Goal: Navigation & Orientation: Find specific page/section

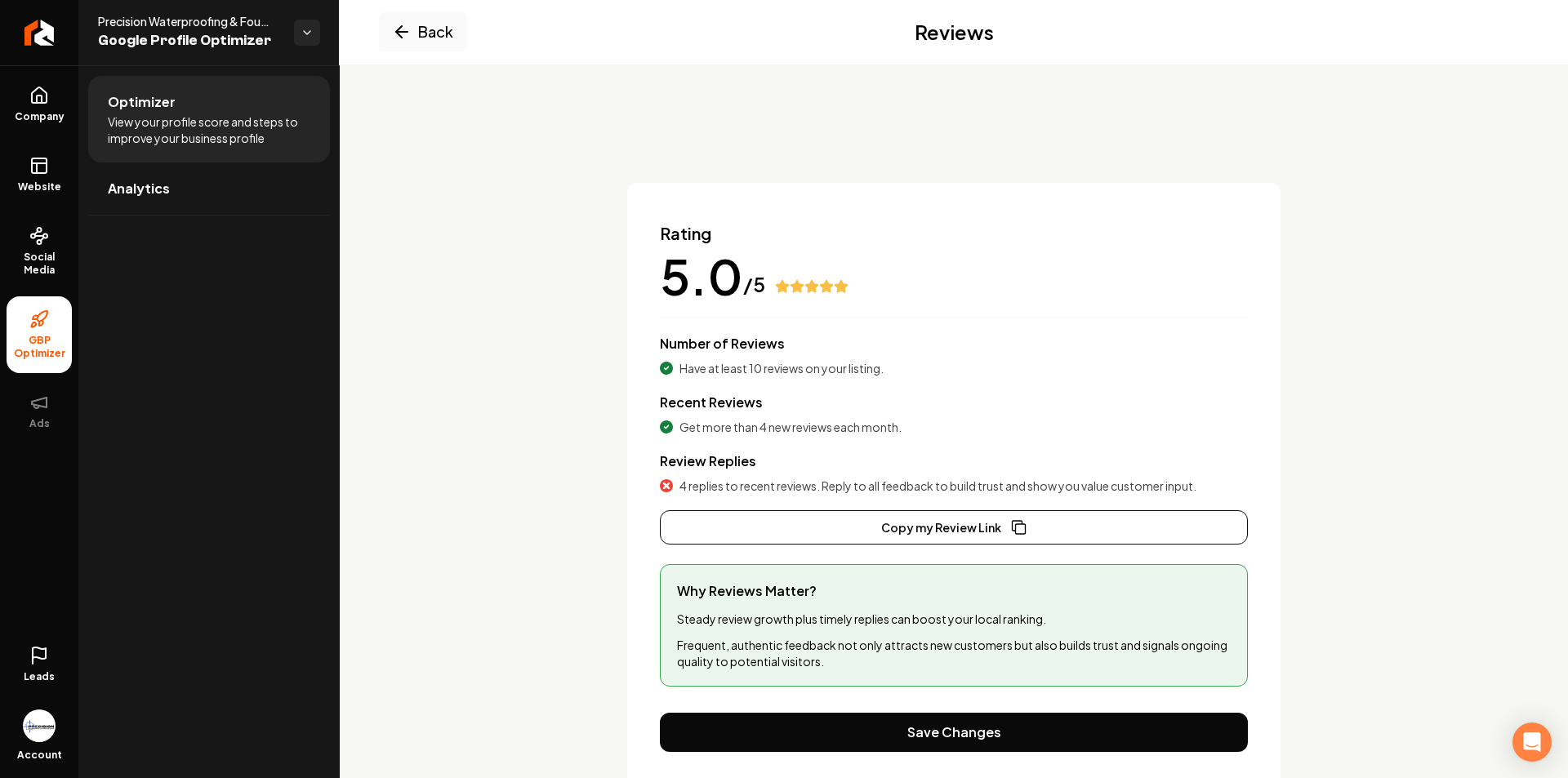
scroll to position [52, 0]
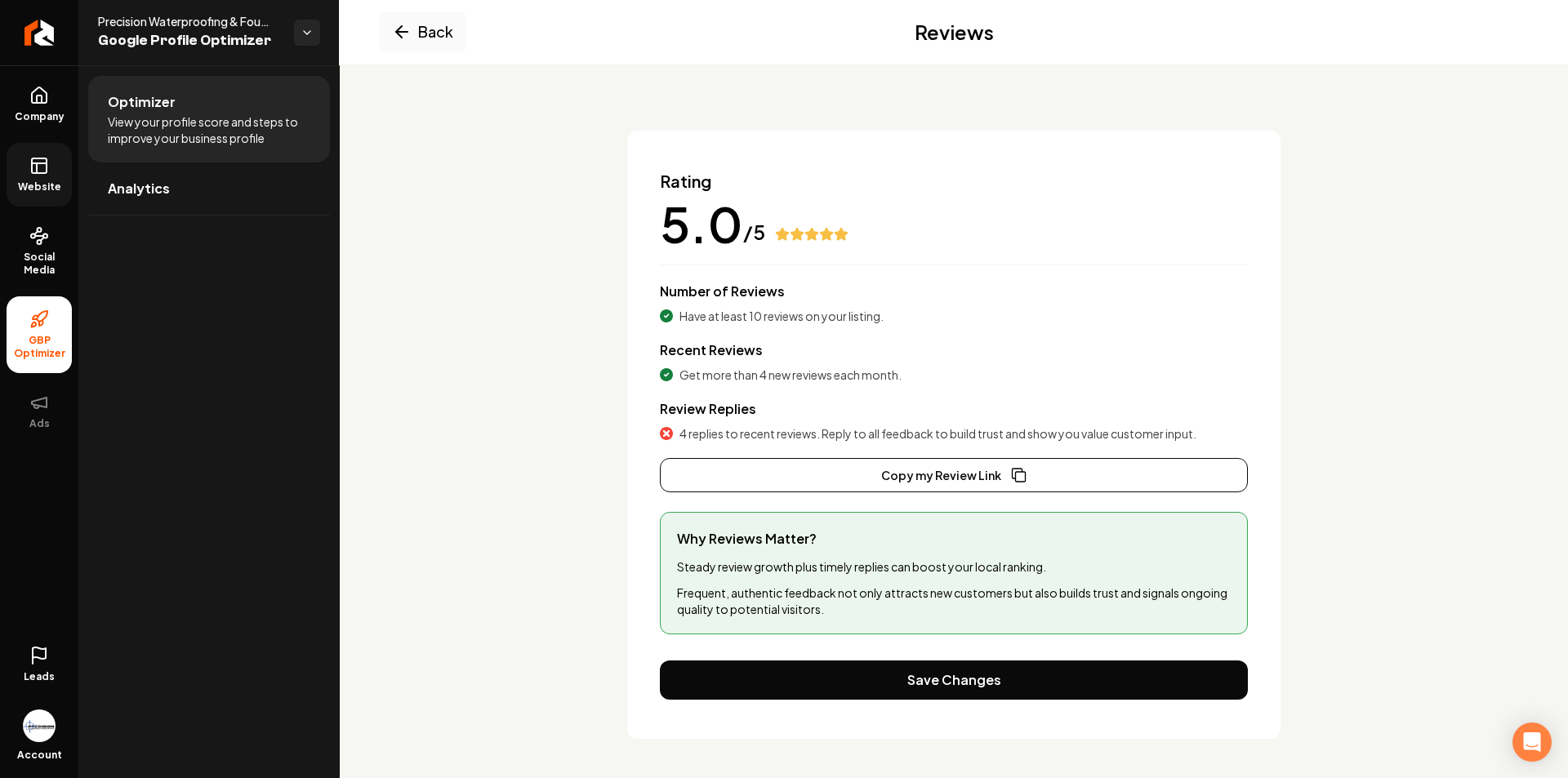
click at [32, 160] on rect at bounding box center [39, 166] width 15 height 15
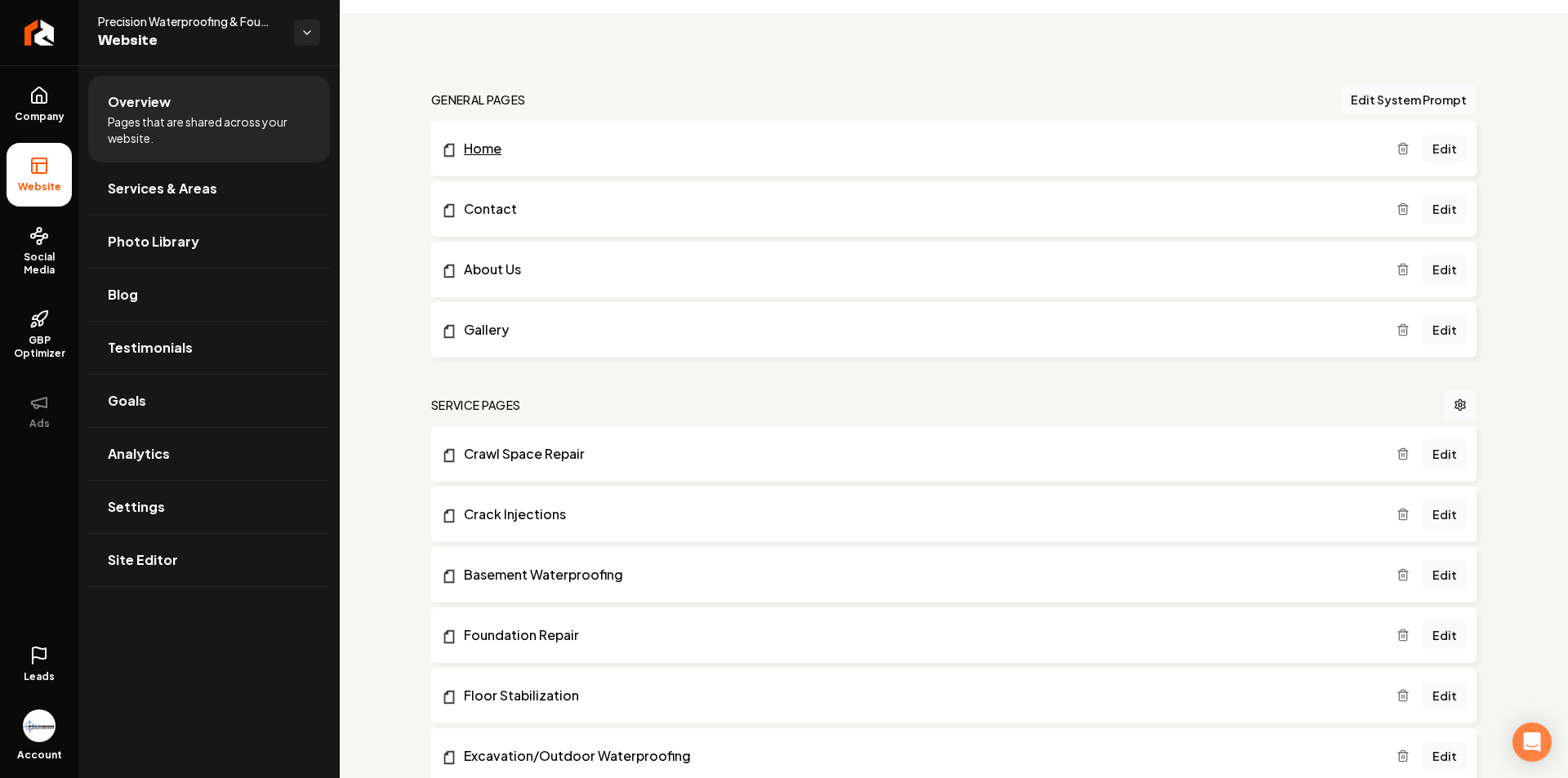
click at [487, 146] on link "Home" at bounding box center [918, 149] width 955 height 20
click at [1409, 101] on button "Edit System Prompt" at bounding box center [1408, 99] width 135 height 29
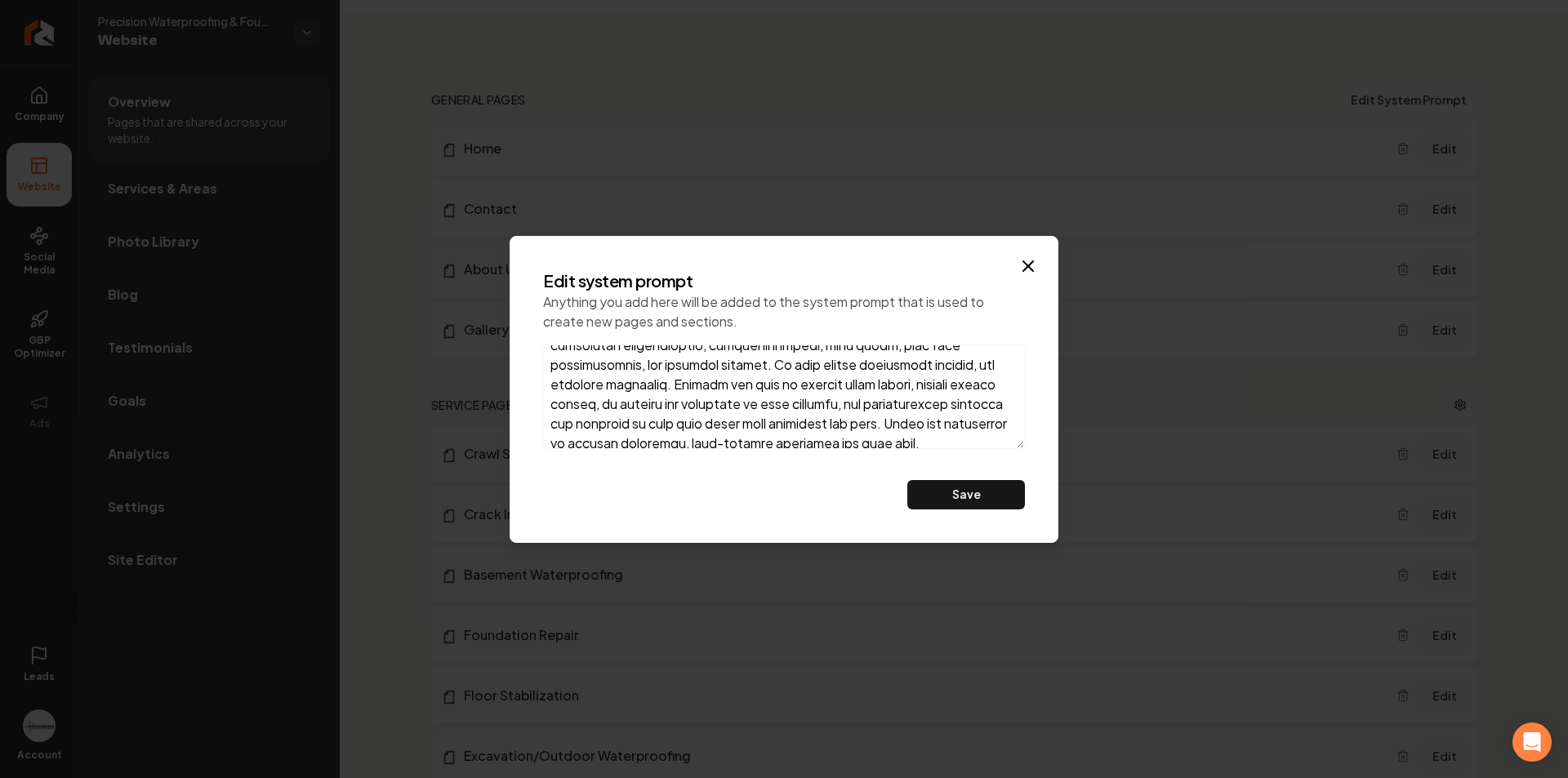
scroll to position [439, 0]
click at [1024, 265] on icon "button" at bounding box center [1028, 266] width 20 height 20
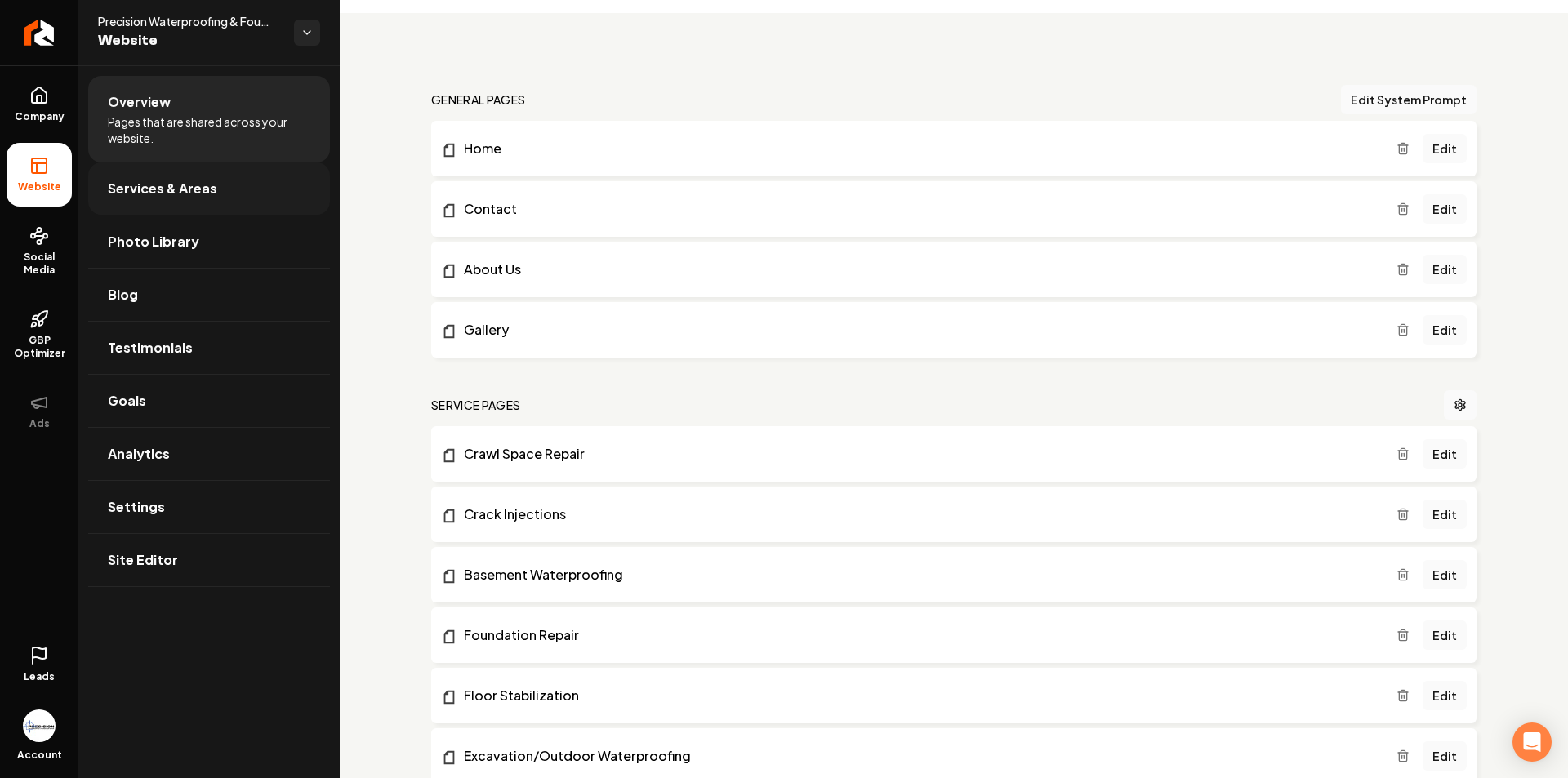
click at [201, 195] on span "Services & Areas" at bounding box center [162, 189] width 109 height 20
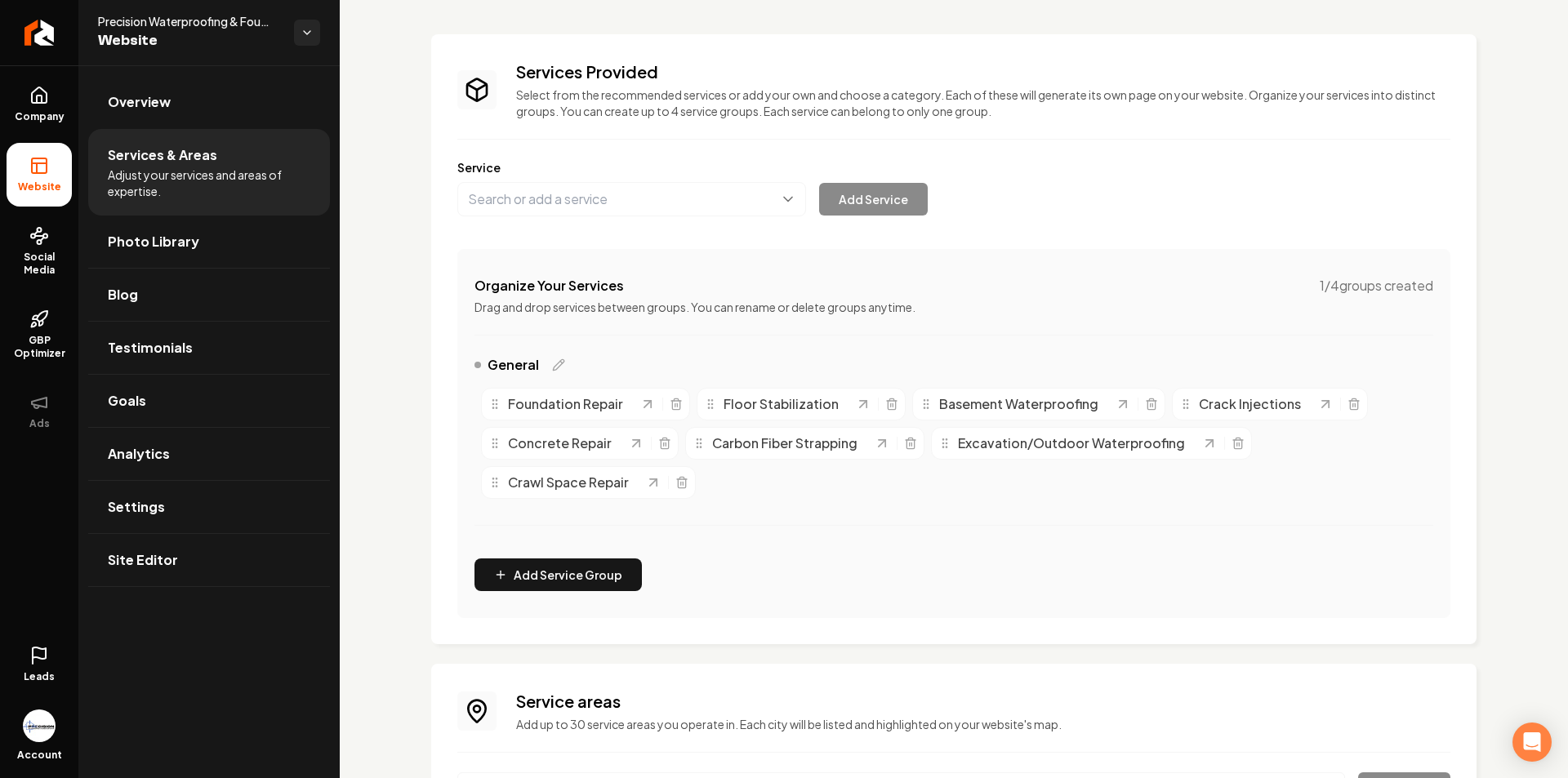
scroll to position [51, 0]
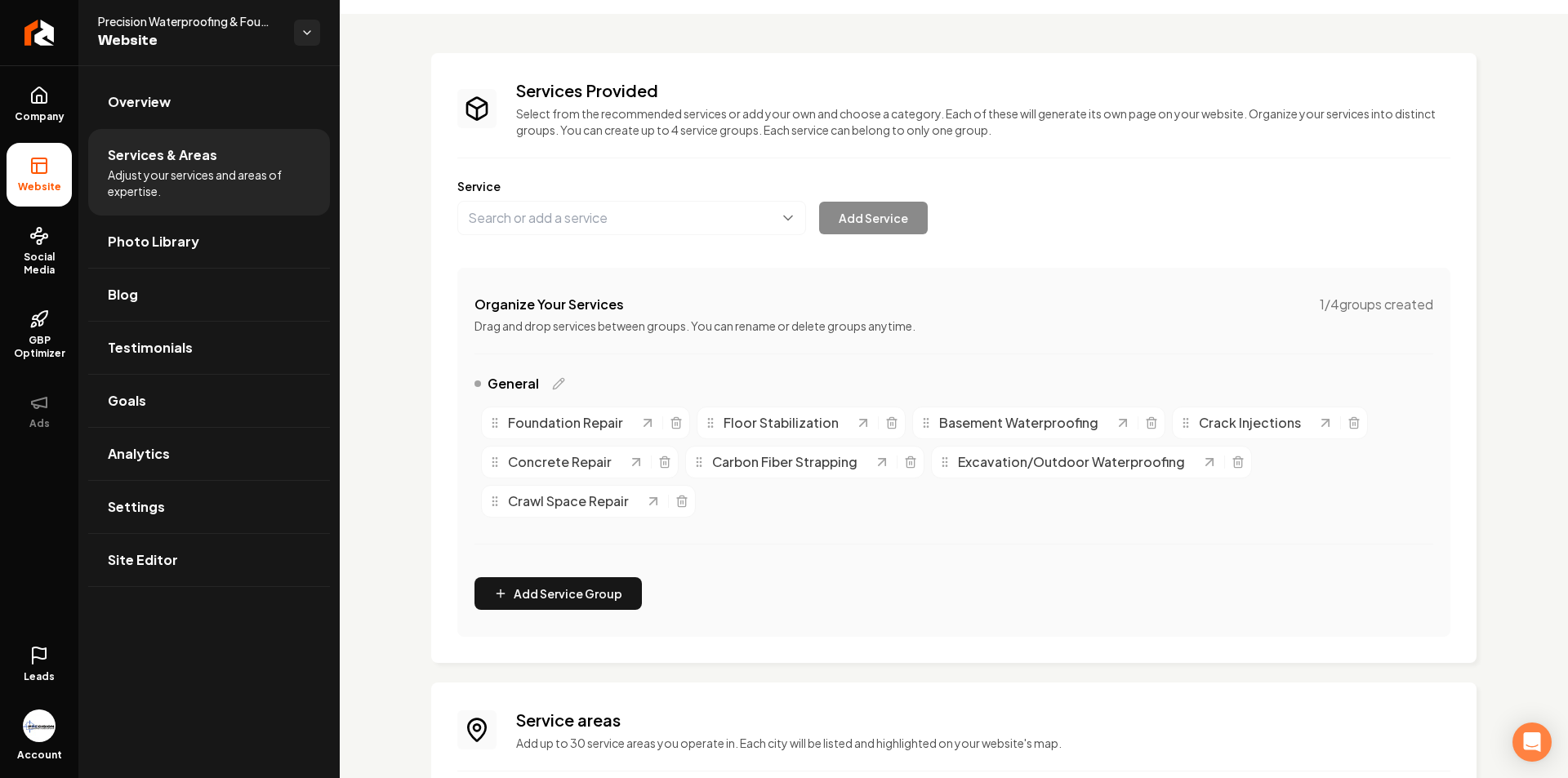
click at [1231, 425] on span "Crack Injections" at bounding box center [1250, 423] width 102 height 20
click at [1180, 424] on icon "Main content area" at bounding box center [1186, 423] width 13 height 13
click at [1320, 428] on icon "Main content area" at bounding box center [1325, 422] width 16 height 16
click at [187, 246] on span "Photo Library" at bounding box center [153, 241] width 92 height 20
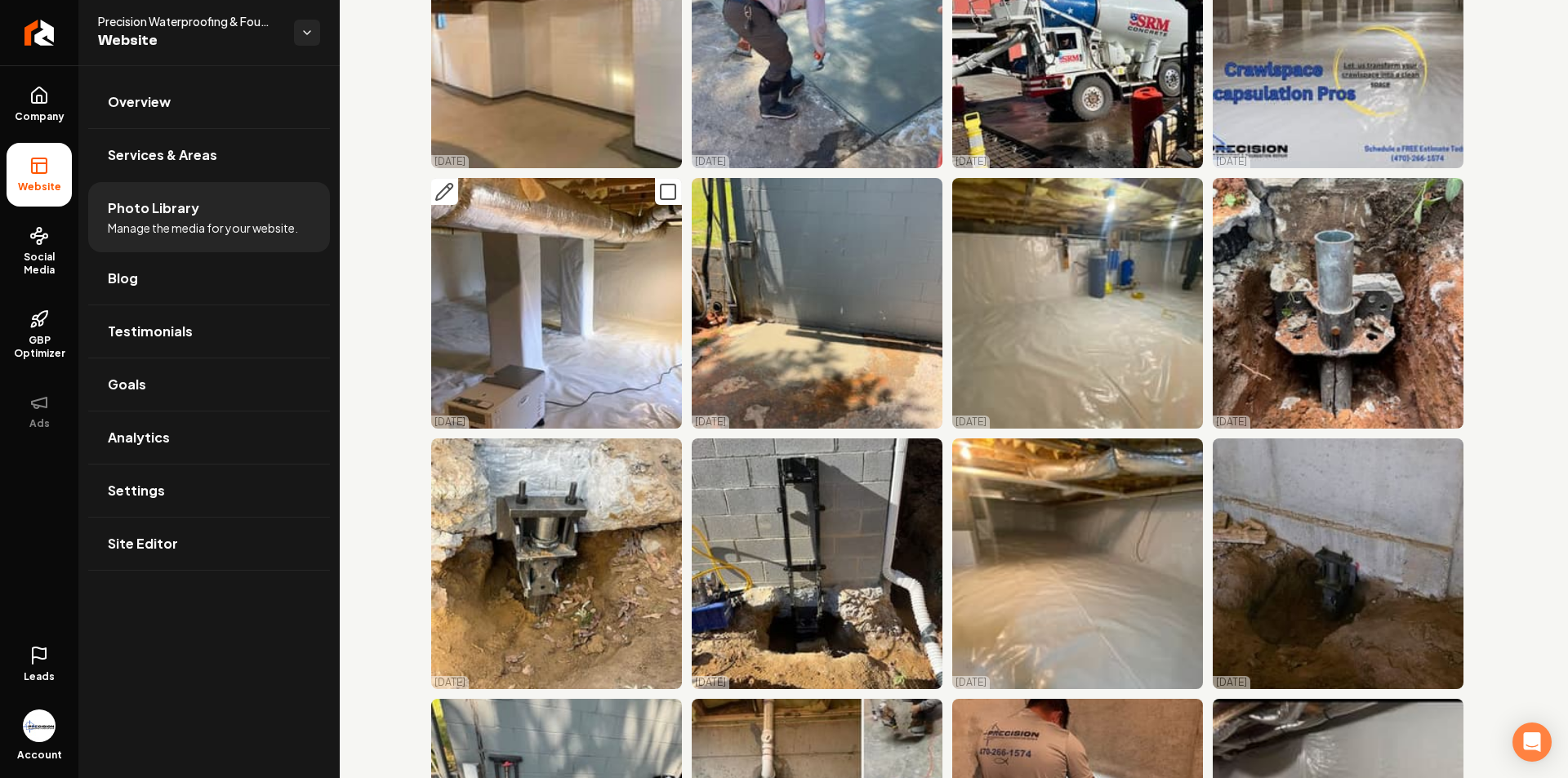
scroll to position [8056, 0]
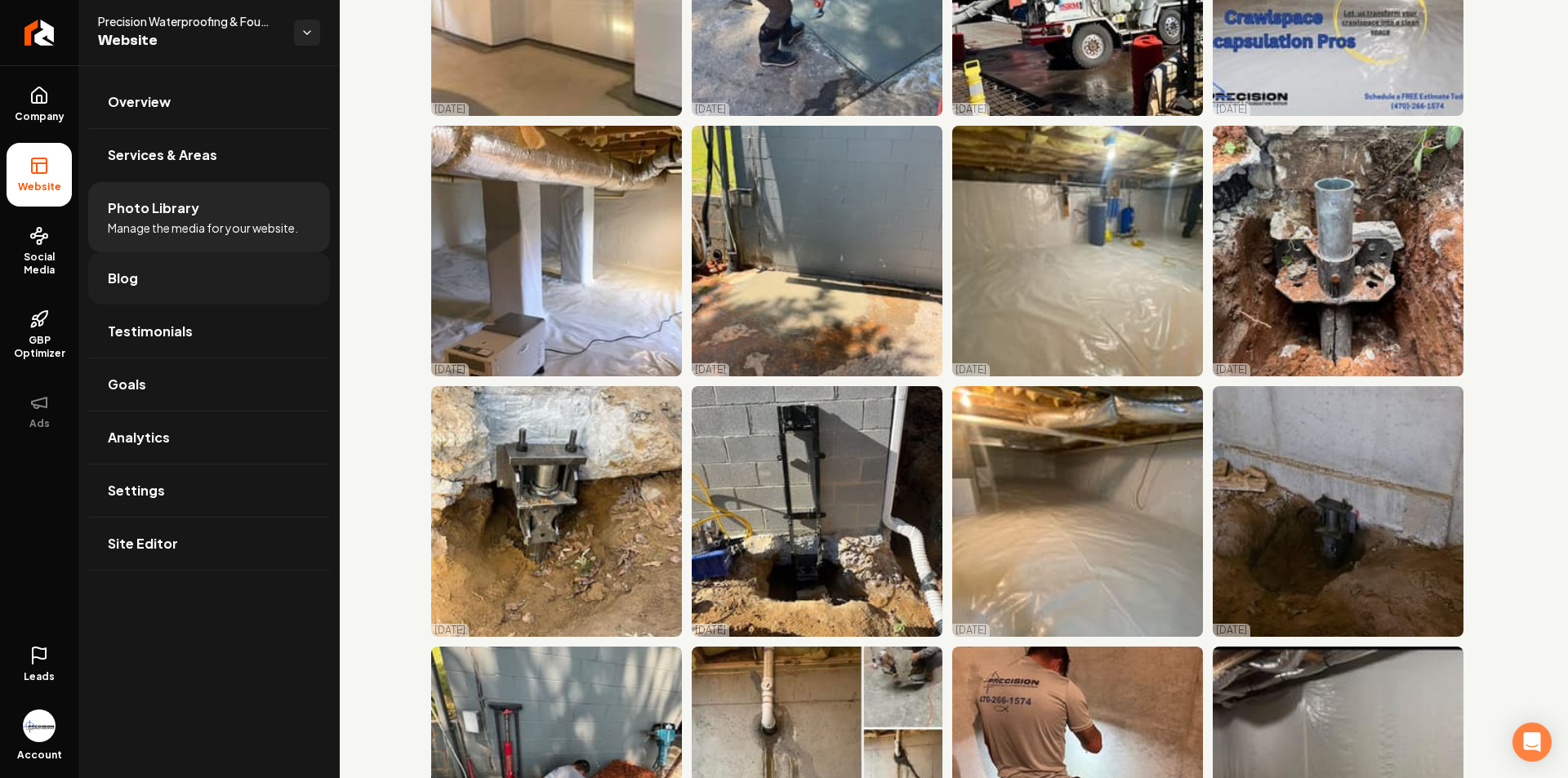
click at [183, 286] on link "Blog" at bounding box center [208, 278] width 242 height 52
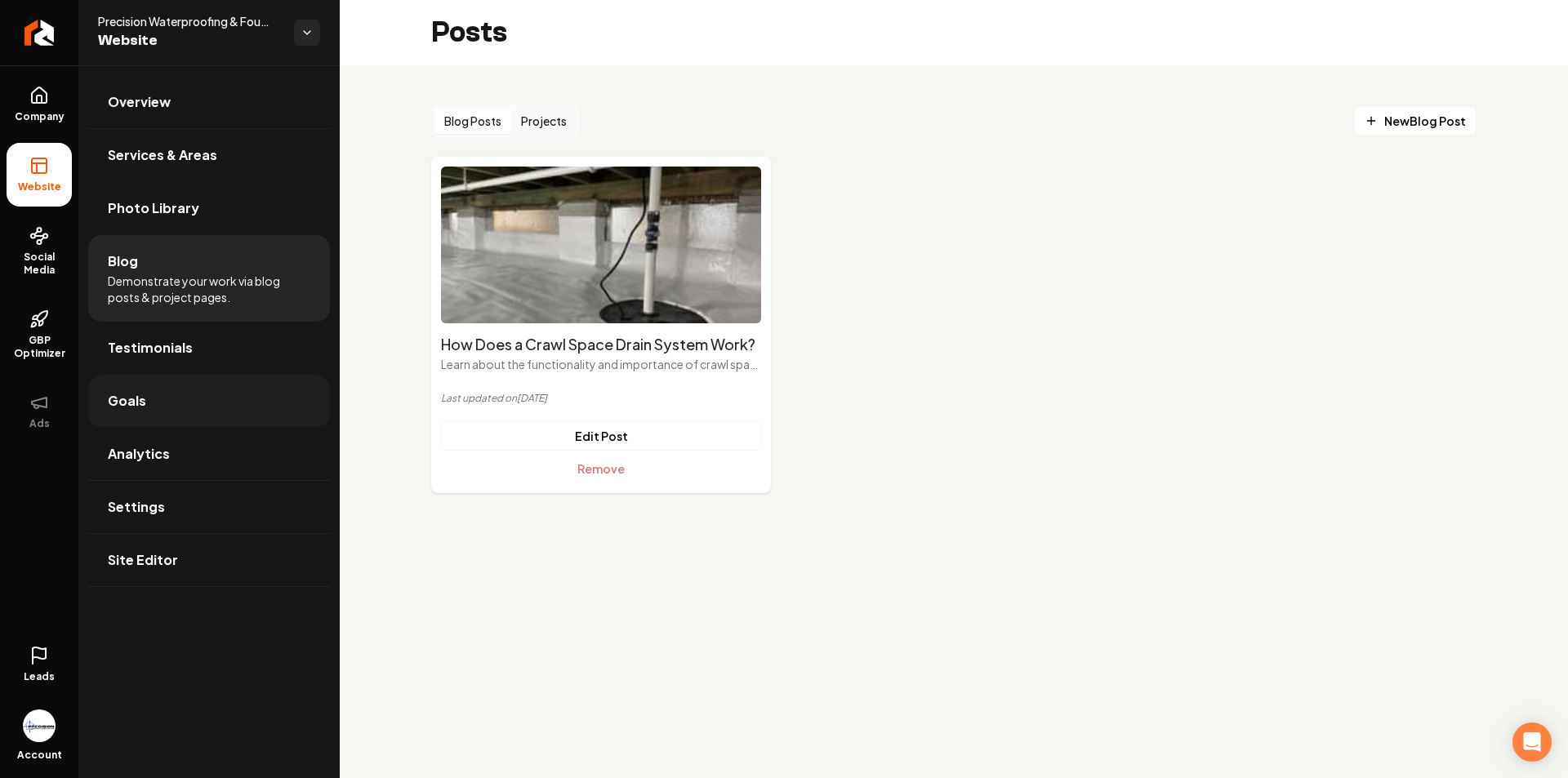
click at [163, 412] on link "Goals" at bounding box center [208, 401] width 242 height 52
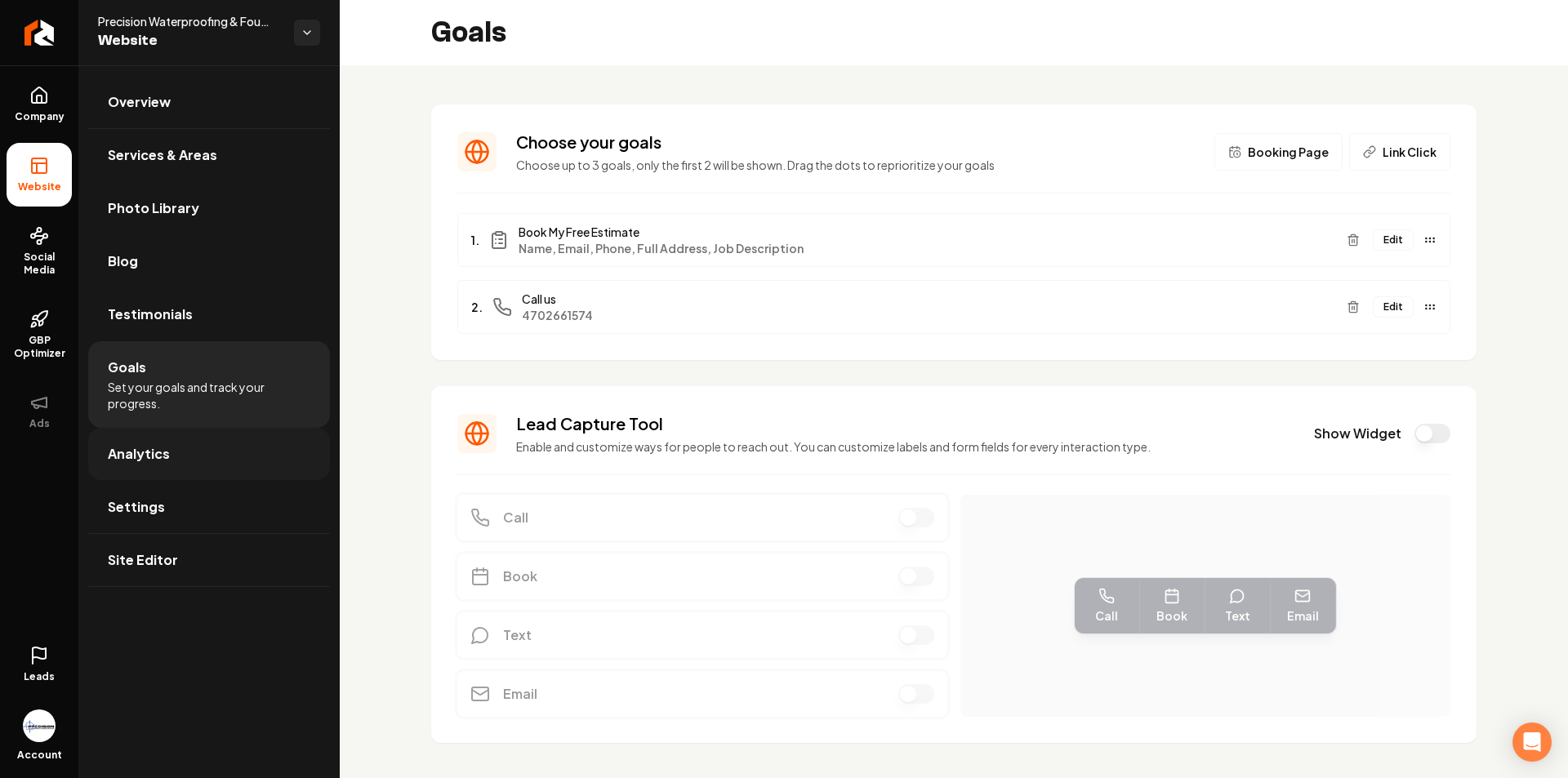
click at [173, 461] on link "Analytics" at bounding box center [208, 454] width 242 height 52
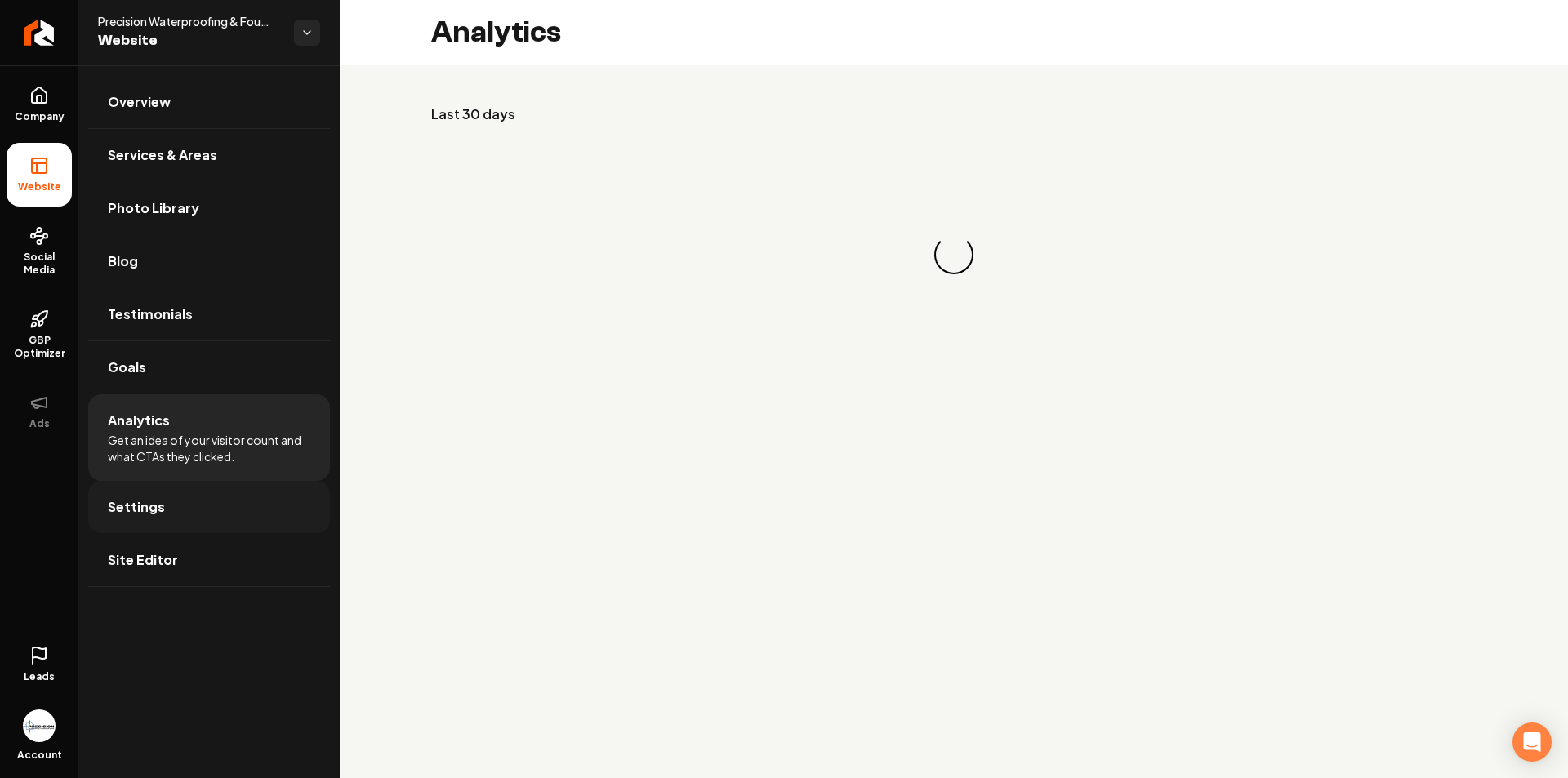
click at [194, 500] on link "Settings" at bounding box center [208, 507] width 242 height 52
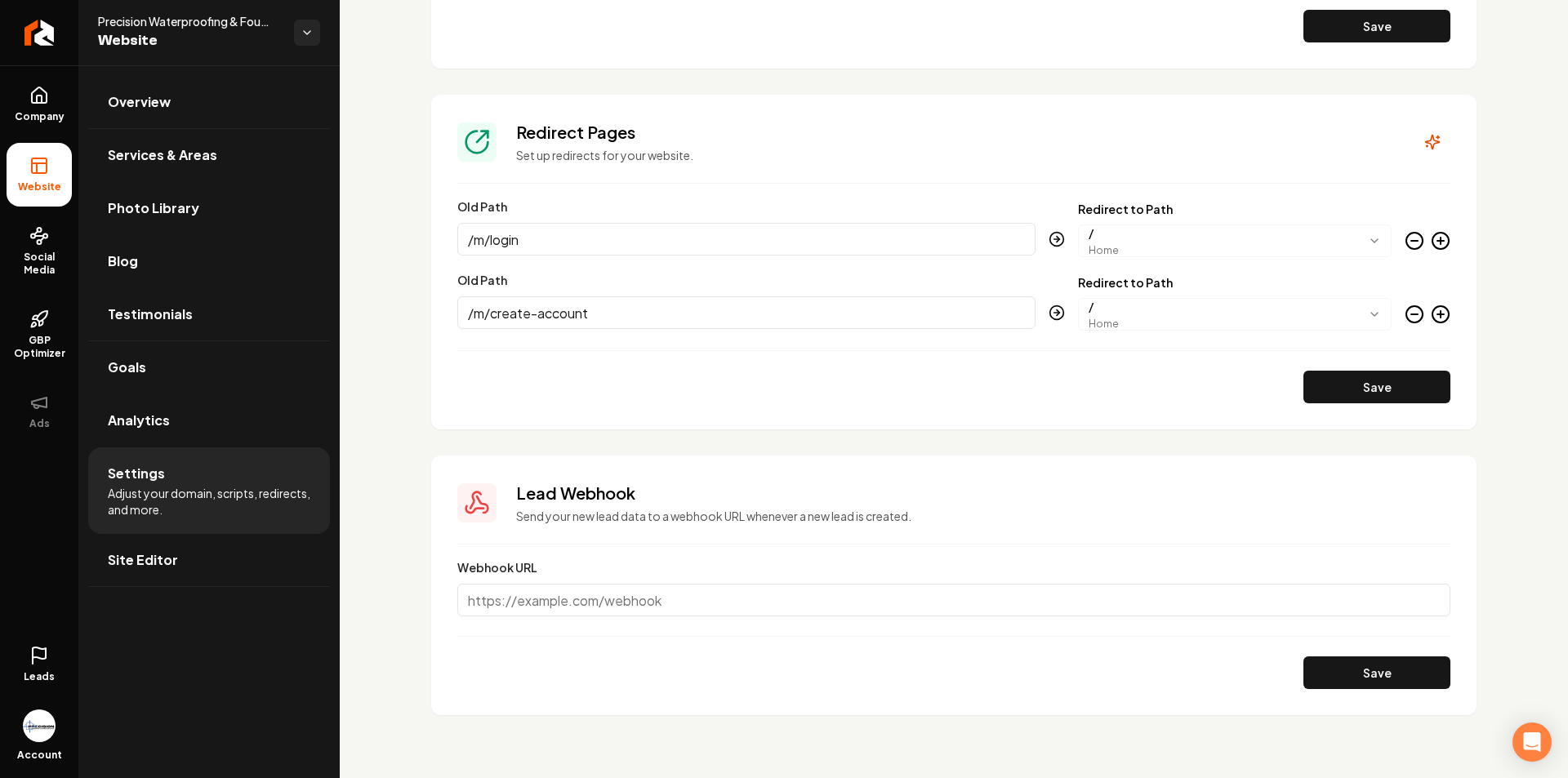
scroll to position [1718, 0]
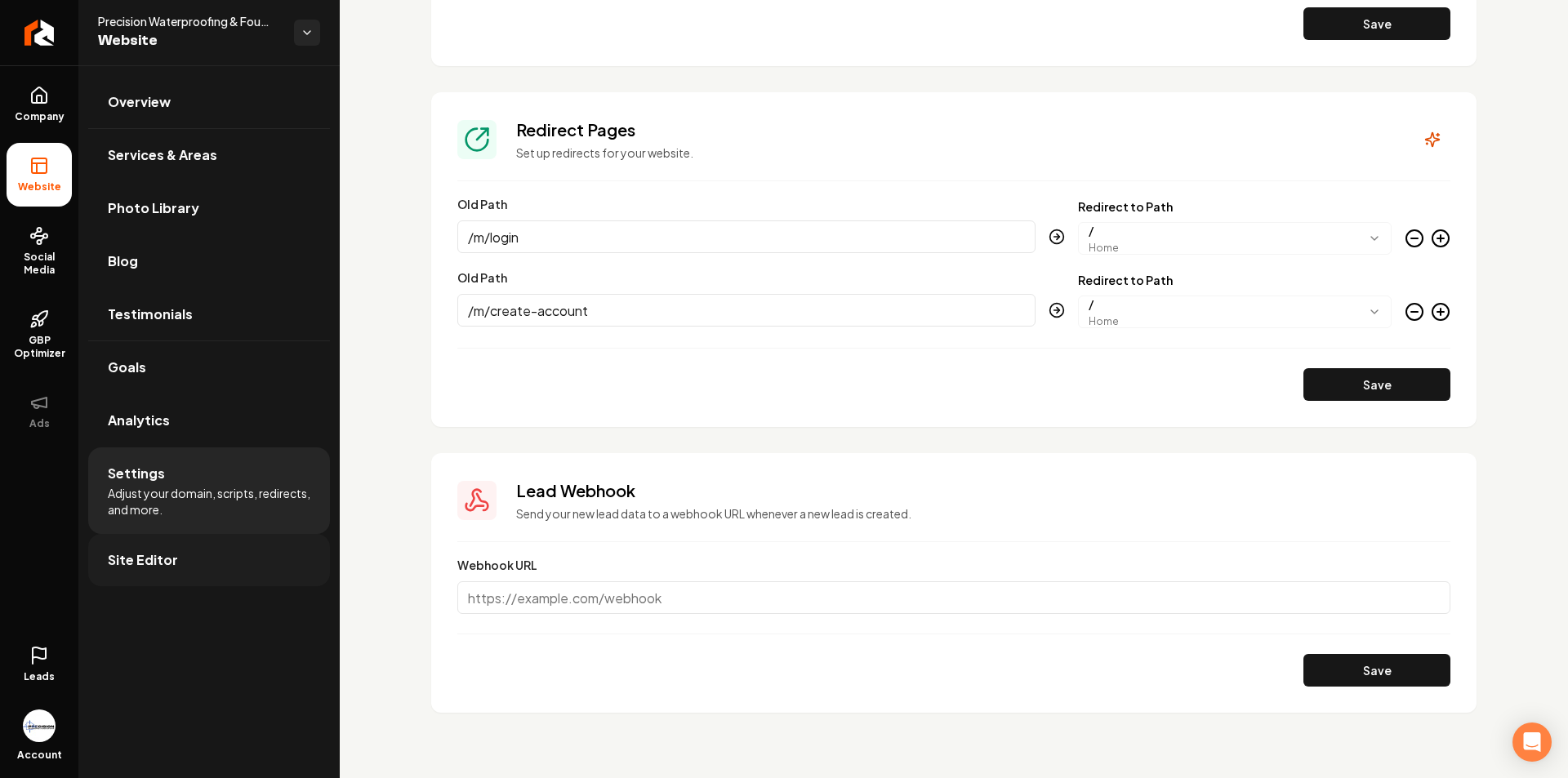
click at [224, 547] on link "Site Editor" at bounding box center [208, 560] width 242 height 52
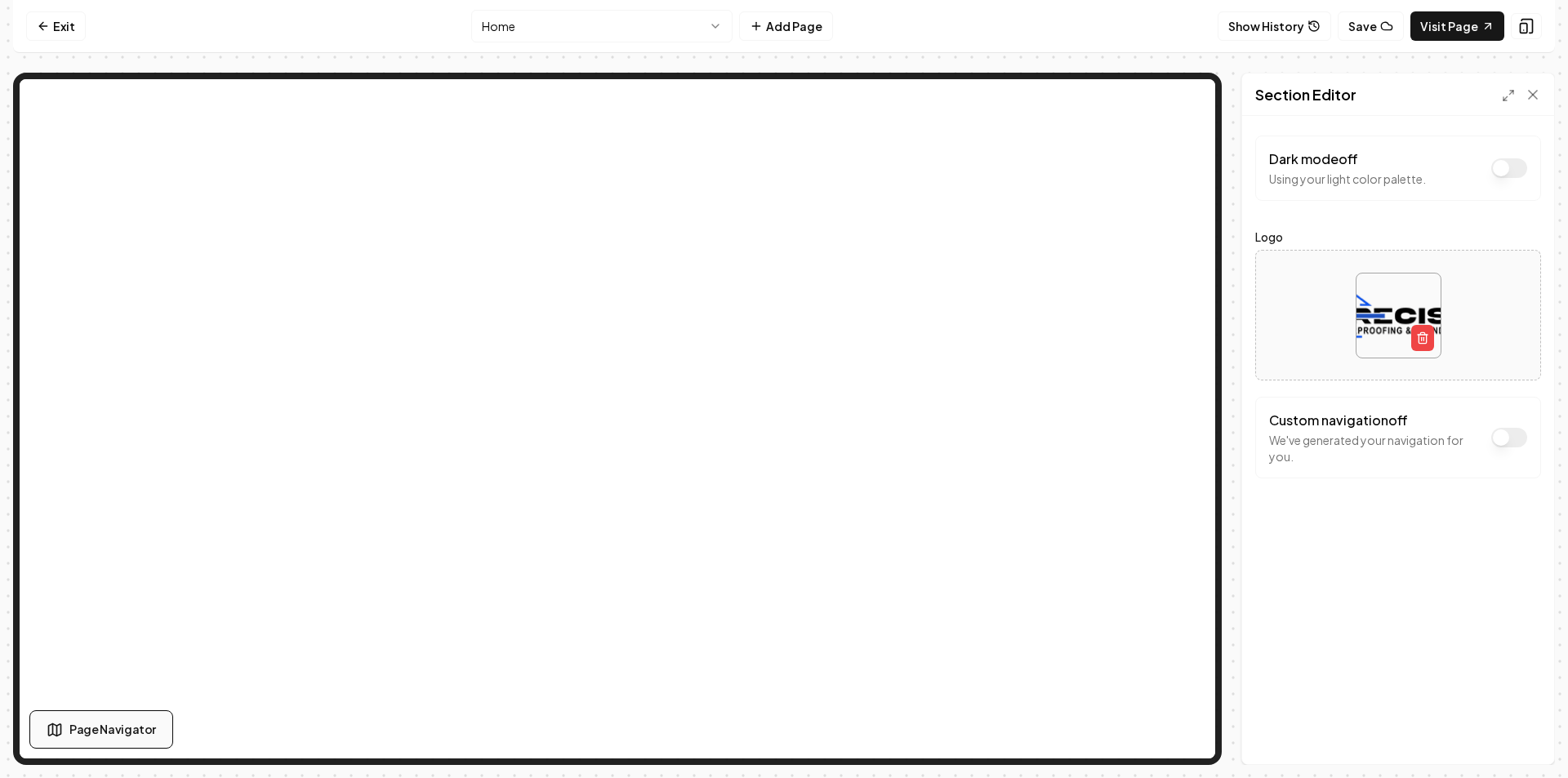
click at [120, 728] on span "Page Navigator" at bounding box center [112, 729] width 87 height 17
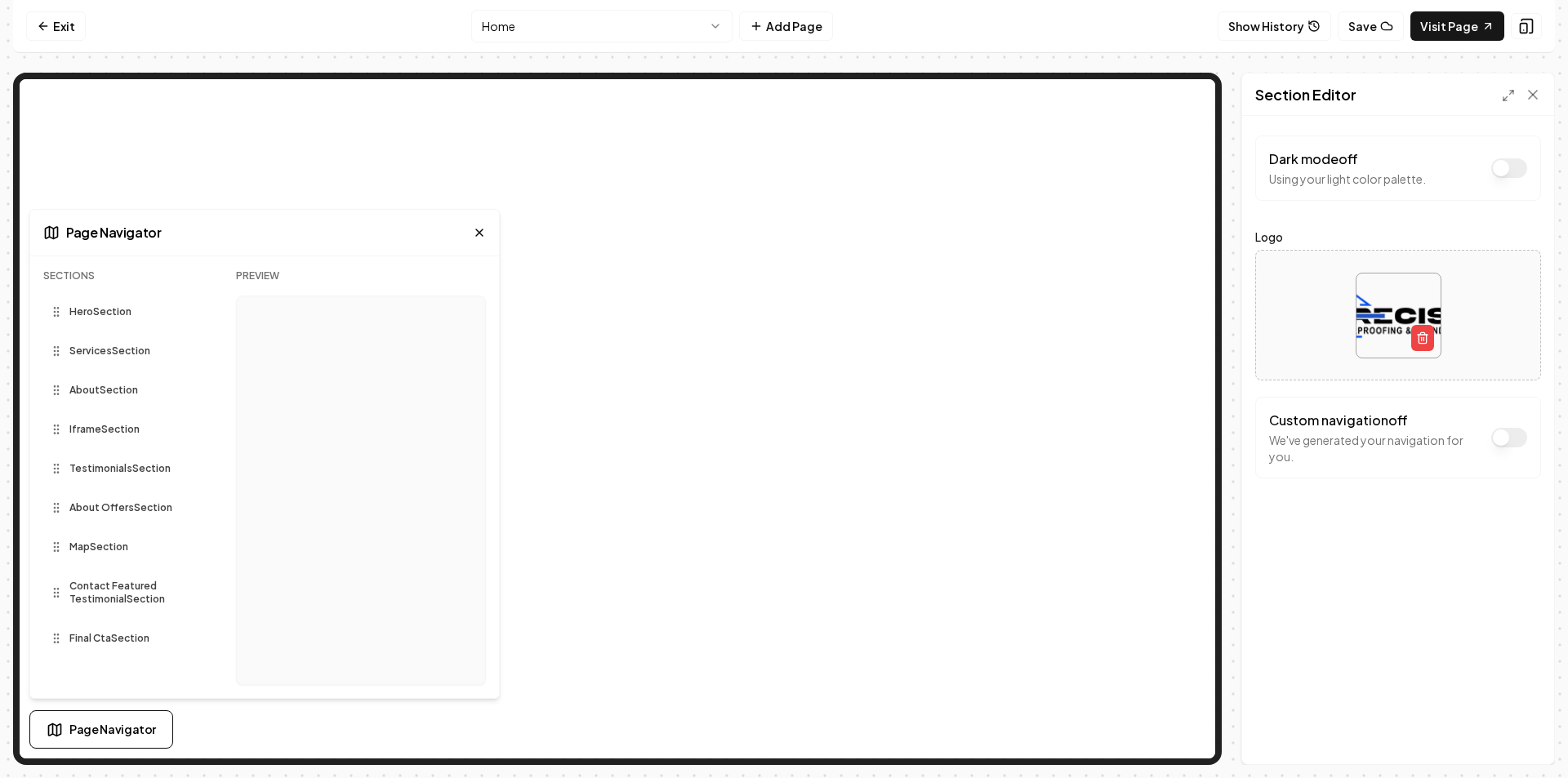
click at [101, 313] on span "Hero Section" at bounding box center [100, 312] width 62 height 13
click at [58, 361] on div "Services Section" at bounding box center [126, 351] width 166 height 26
click at [59, 349] on icon at bounding box center [56, 351] width 13 height 13
click at [81, 352] on span "Services Section" at bounding box center [109, 351] width 81 height 13
click at [88, 355] on span "Services Section" at bounding box center [109, 351] width 81 height 13
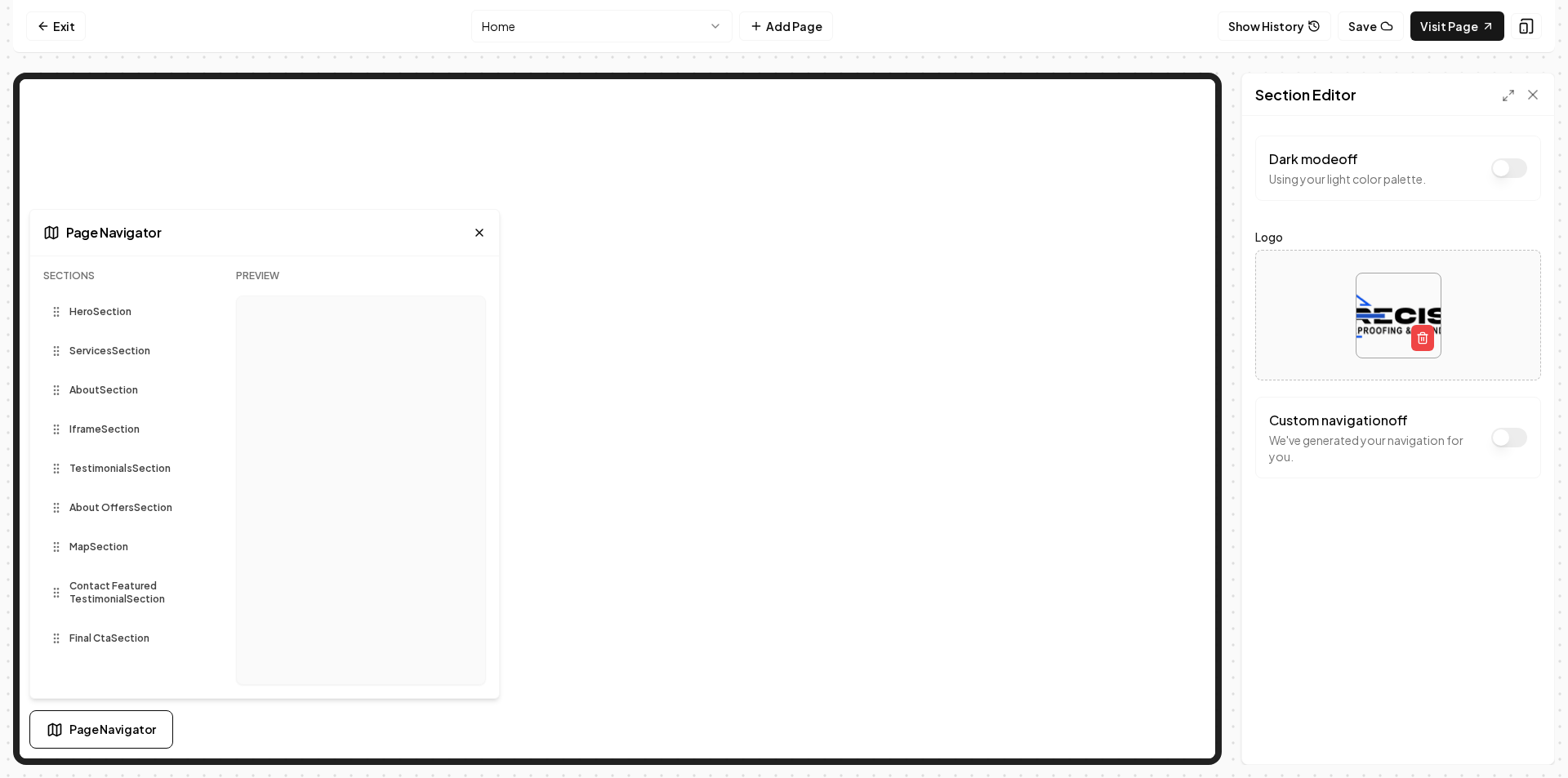
click at [473, 235] on icon at bounding box center [479, 233] width 13 height 13
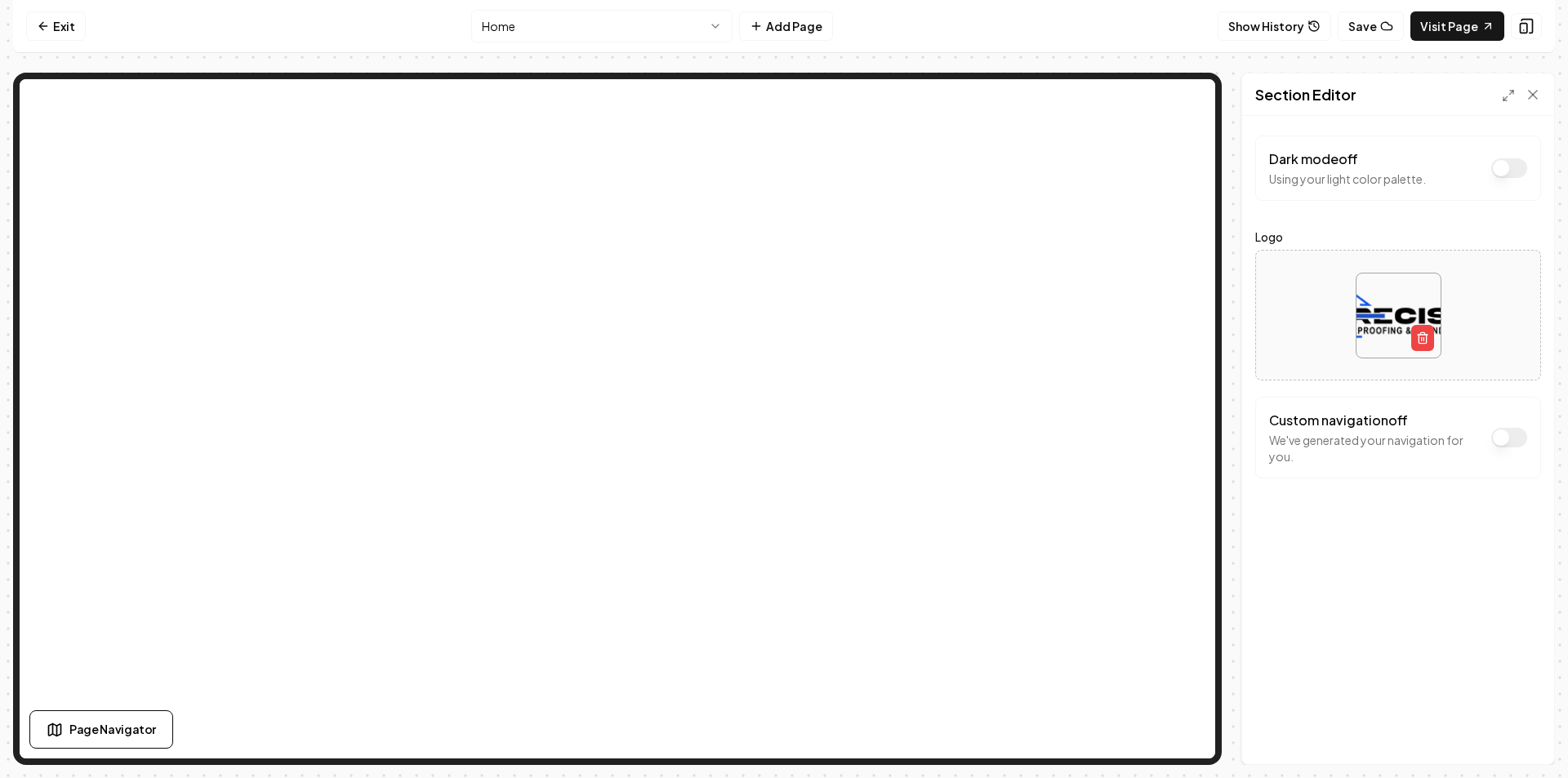
click at [726, 25] on html "Computer Required This feature is only available on a computer. Please switch t…" at bounding box center [784, 389] width 1568 height 778
click at [78, 40] on link "Exit" at bounding box center [56, 25] width 60 height 29
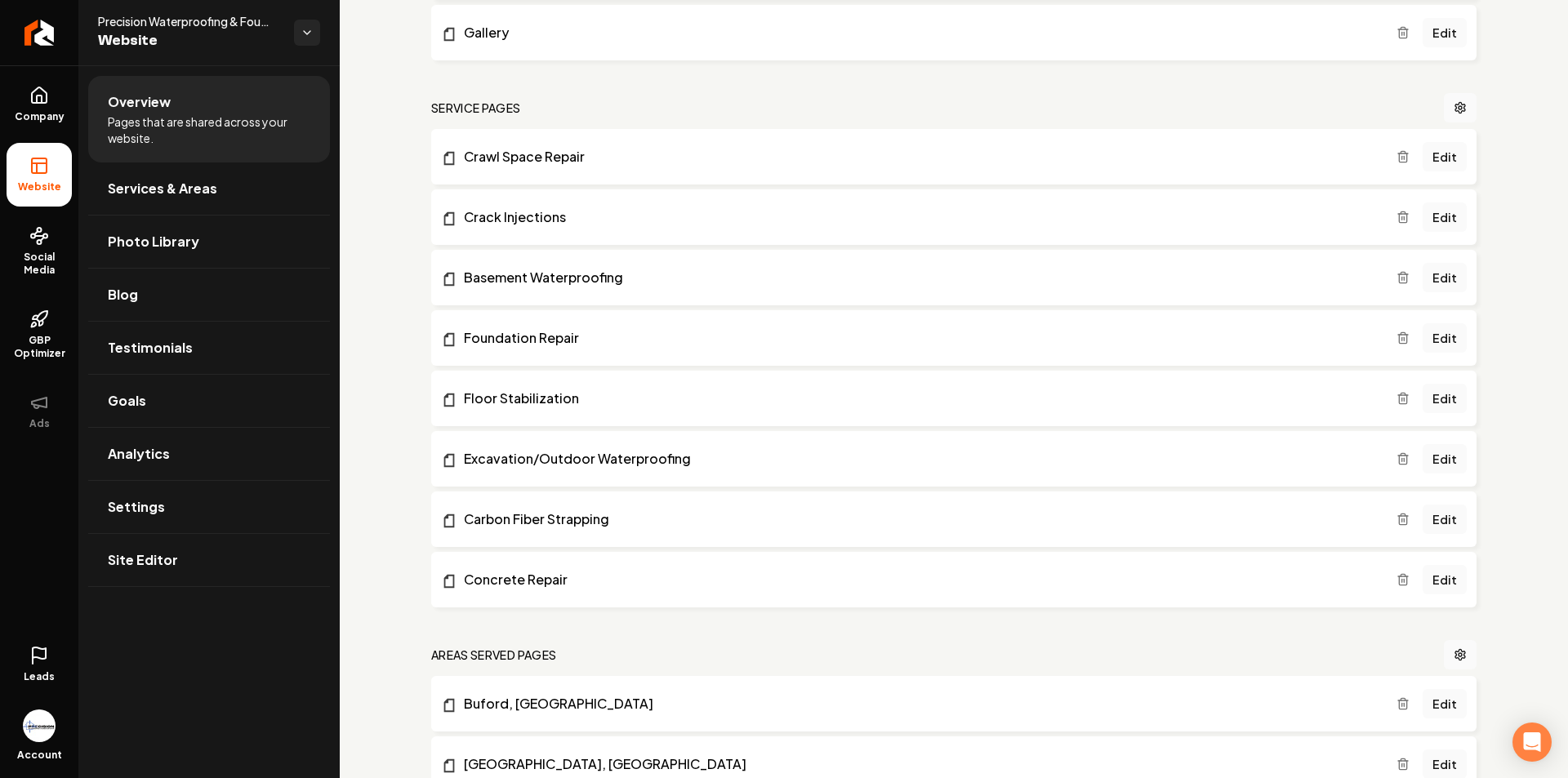
scroll to position [327, 0]
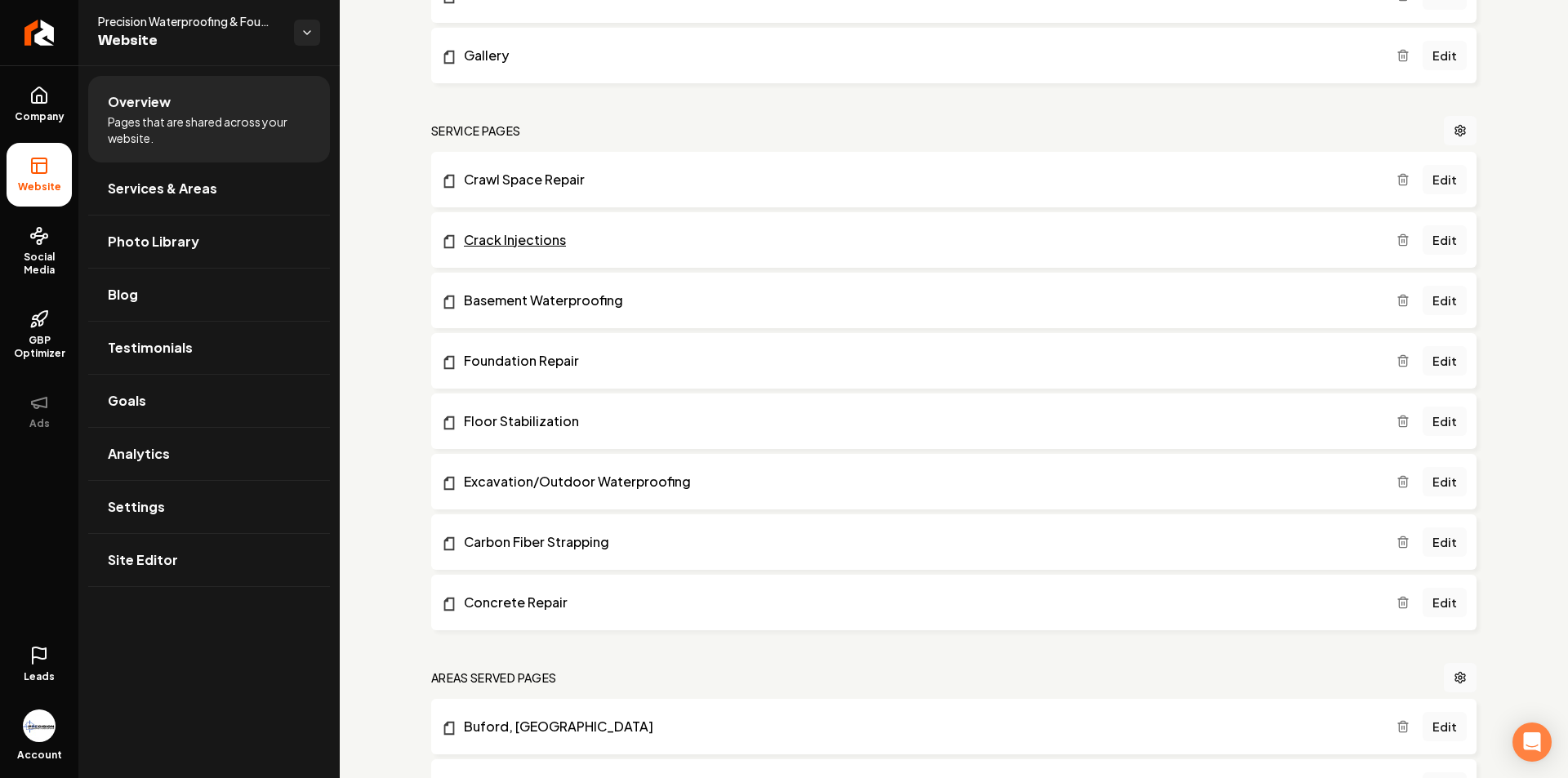
click at [491, 242] on link "Crack Injections" at bounding box center [918, 240] width 955 height 20
